Goal: Check status: Check status

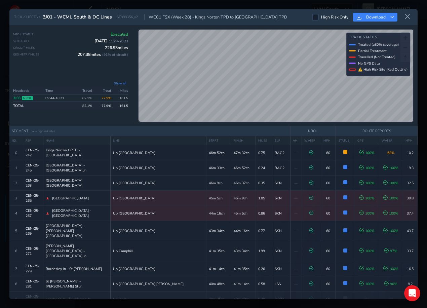
scroll to position [302, 0]
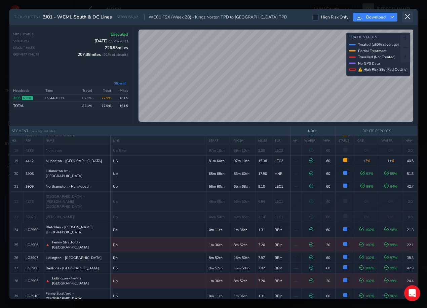
click at [407, 16] on icon at bounding box center [407, 17] width 6 height 6
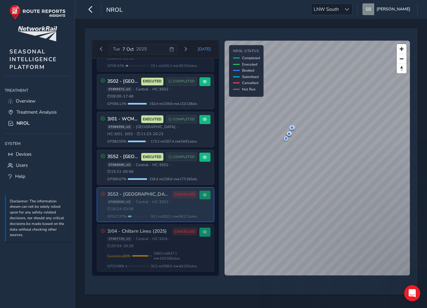
scroll to position [116, 0]
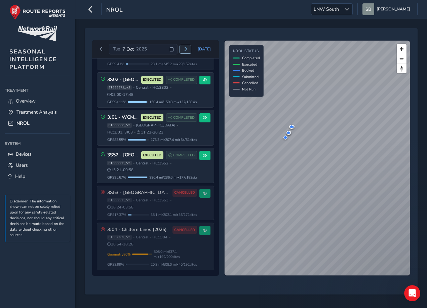
click at [187, 47] on span "Next day" at bounding box center [185, 49] width 4 height 4
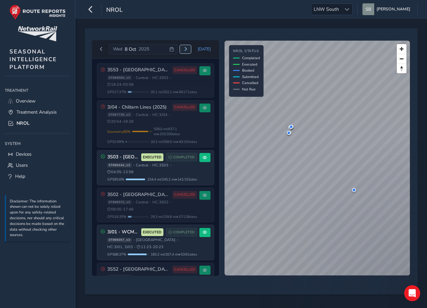
click at [190, 48] on button "Next day" at bounding box center [185, 49] width 11 height 8
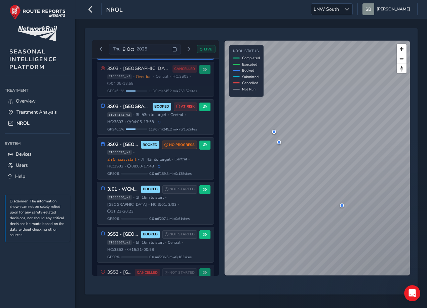
scroll to position [101, 0]
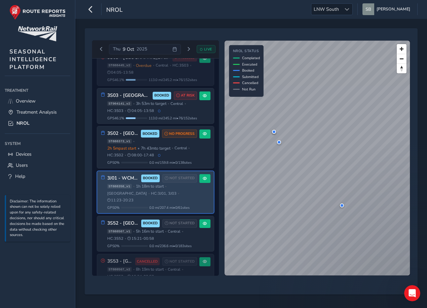
click at [175, 189] on div "ST888358_v1 • 1h 18m to start • West Coast Mainline South • HC: 3J01, 3J03 • 11…" at bounding box center [152, 192] width 90 height 19
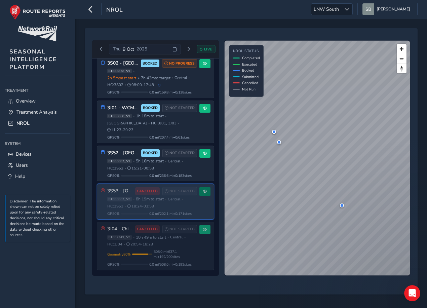
scroll to position [173, 0]
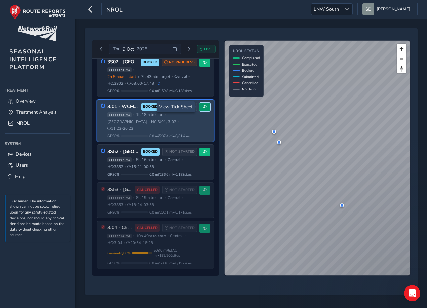
click at [203, 105] on span at bounding box center [205, 107] width 4 height 4
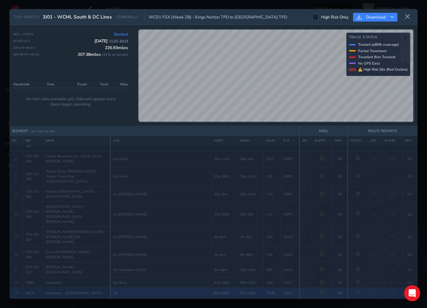
scroll to position [208, 0]
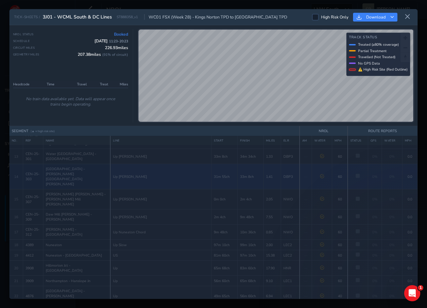
click at [60, 166] on span "[GEOGRAPHIC_DATA] - [PERSON_NAME][GEOGRAPHIC_DATA][PERSON_NAME]" at bounding box center [77, 176] width 62 height 20
